Goal: Task Accomplishment & Management: Complete application form

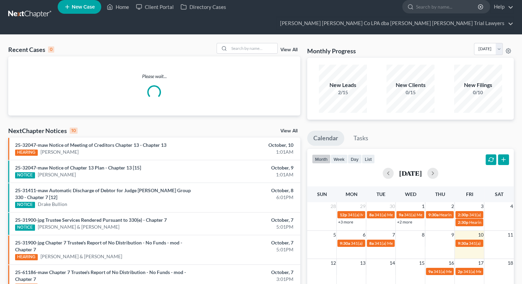
scroll to position [5, 0]
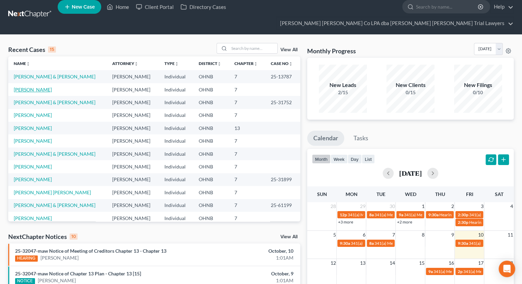
click at [23, 87] on link "[PERSON_NAME]" at bounding box center [33, 90] width 38 height 6
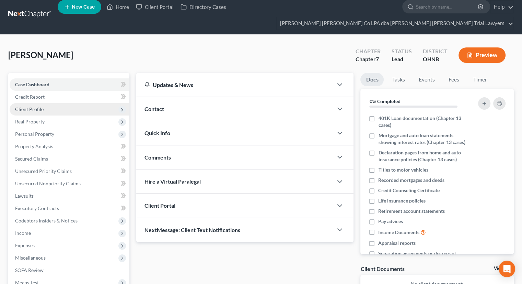
click at [61, 103] on span "Client Profile" at bounding box center [70, 109] width 120 height 12
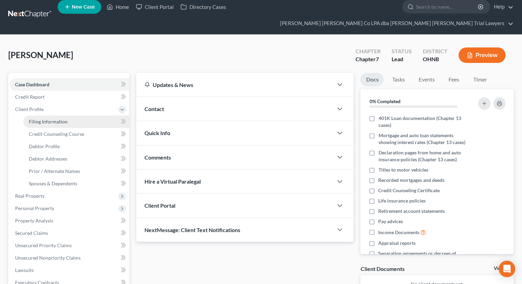
click at [63, 118] on span "Filing Information" at bounding box center [48, 121] width 39 height 6
select select "1"
select select "0"
select select "36"
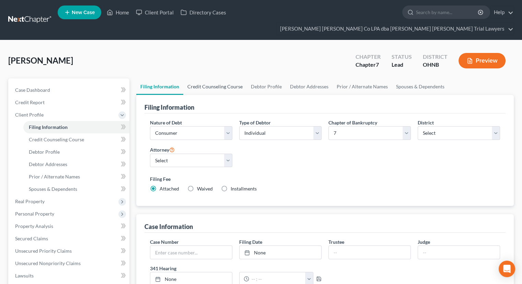
click at [209, 78] on link "Credit Counseling Course" at bounding box center [215, 86] width 64 height 16
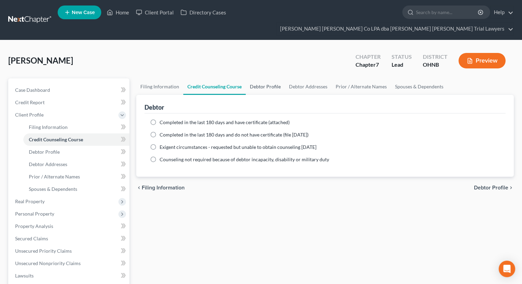
click at [268, 78] on link "Debtor Profile" at bounding box center [265, 86] width 39 height 16
select select "0"
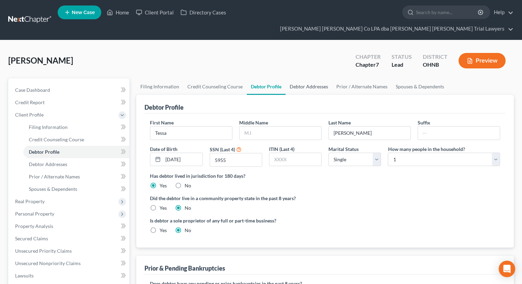
click at [298, 78] on link "Debtor Addresses" at bounding box center [309, 86] width 47 height 16
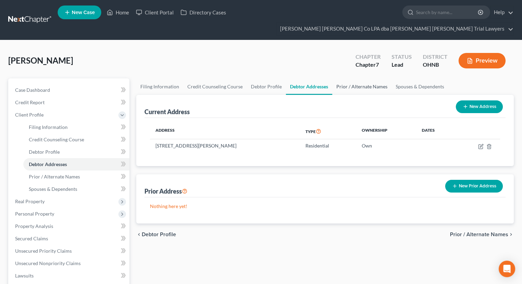
click at [368, 78] on link "Prior / Alternate Names" at bounding box center [361, 86] width 59 height 16
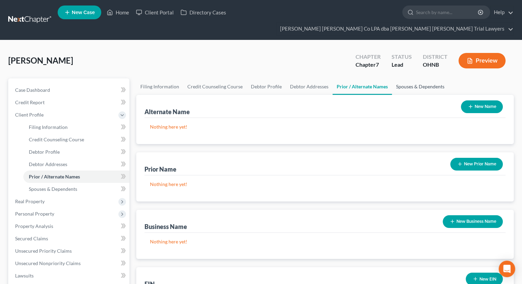
click at [422, 79] on link "Spouses & Dependents" at bounding box center [420, 86] width 57 height 16
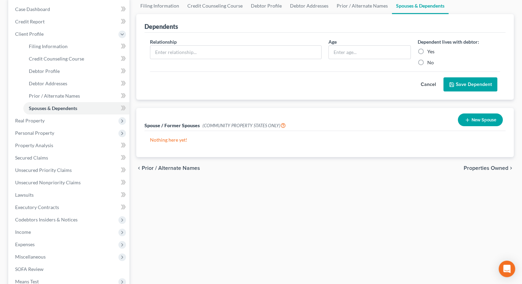
scroll to position [81, 0]
click at [90, 114] on span "Real Property" at bounding box center [70, 120] width 120 height 12
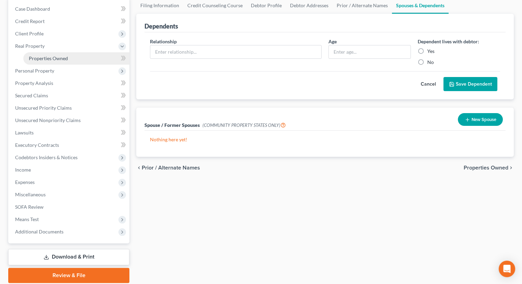
click at [101, 52] on link "Properties Owned" at bounding box center [76, 58] width 106 height 12
